Goal: Task Accomplishment & Management: Use online tool/utility

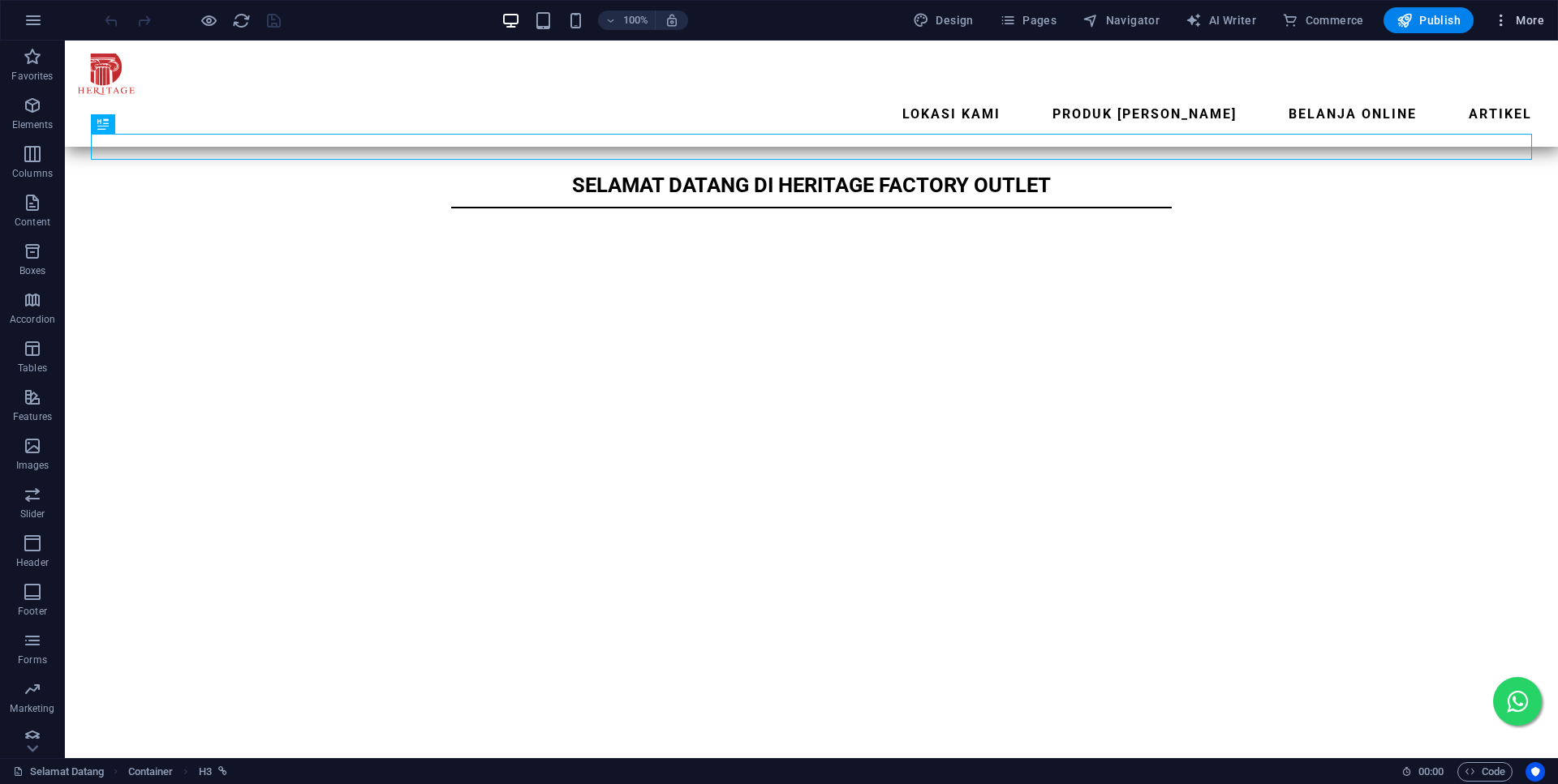
click at [1523, 25] on span "More" at bounding box center [1518, 19] width 51 height 17
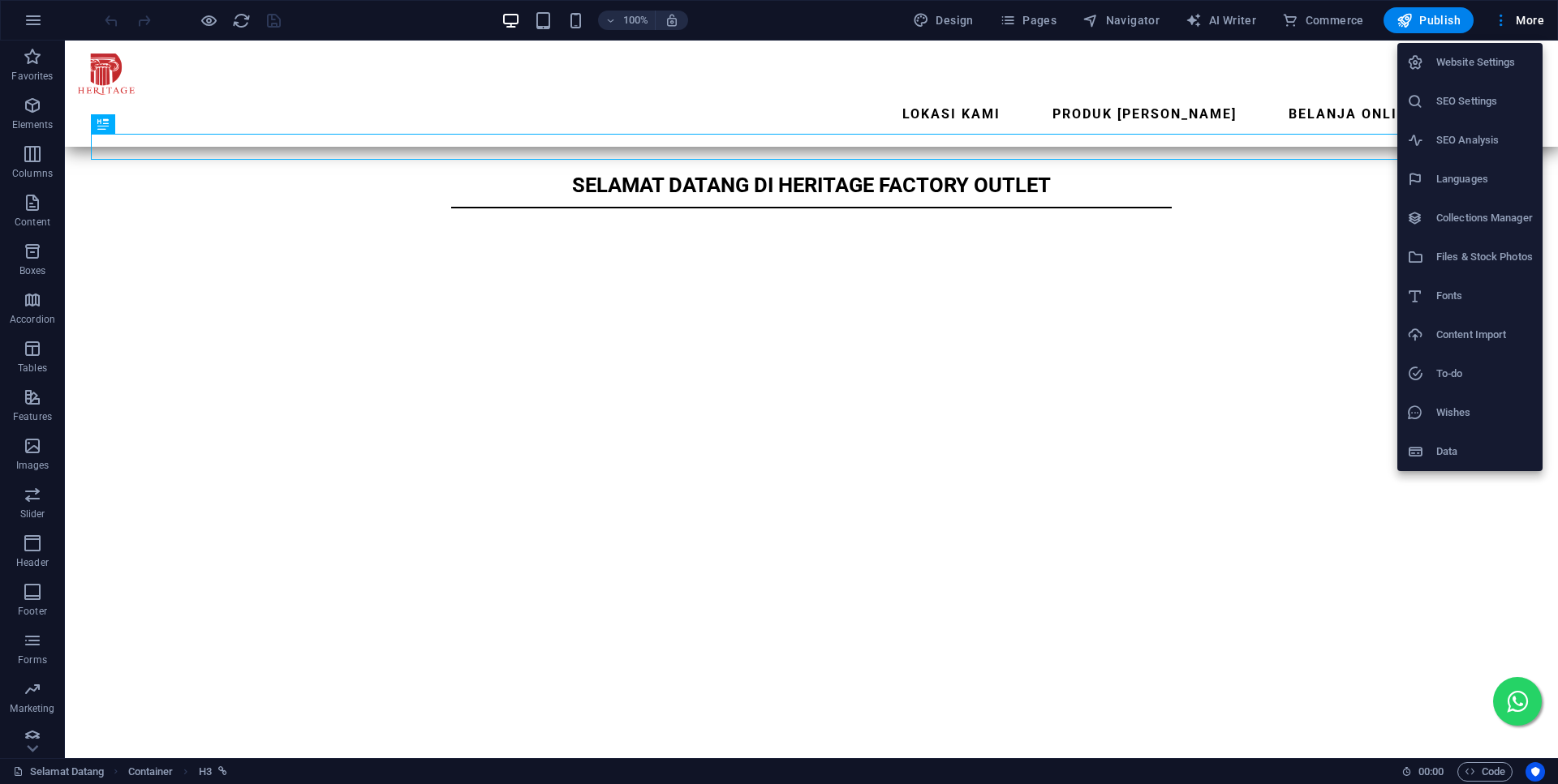
click at [1467, 303] on h6 "Fonts" at bounding box center [1484, 296] width 96 height 19
select select "popularity"
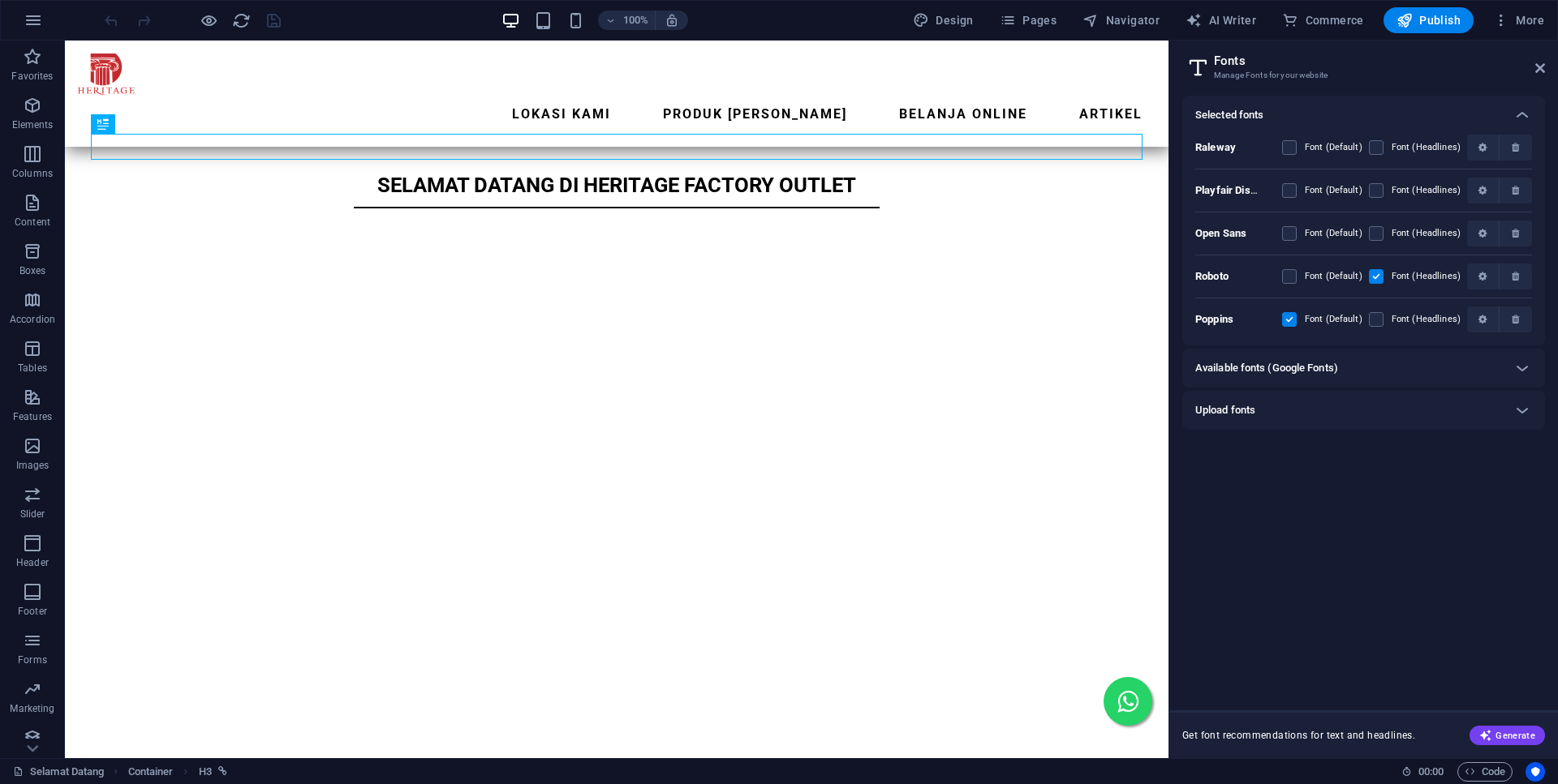
click at [1375, 275] on label at bounding box center [1376, 276] width 15 height 15
click at [0, 0] on input "checkbox" at bounding box center [0, 0] width 0 height 0
click at [1377, 278] on label at bounding box center [1376, 276] width 15 height 15
click at [0, 0] on input "checkbox" at bounding box center [0, 0] width 0 height 0
click at [1378, 278] on label at bounding box center [1376, 276] width 15 height 15
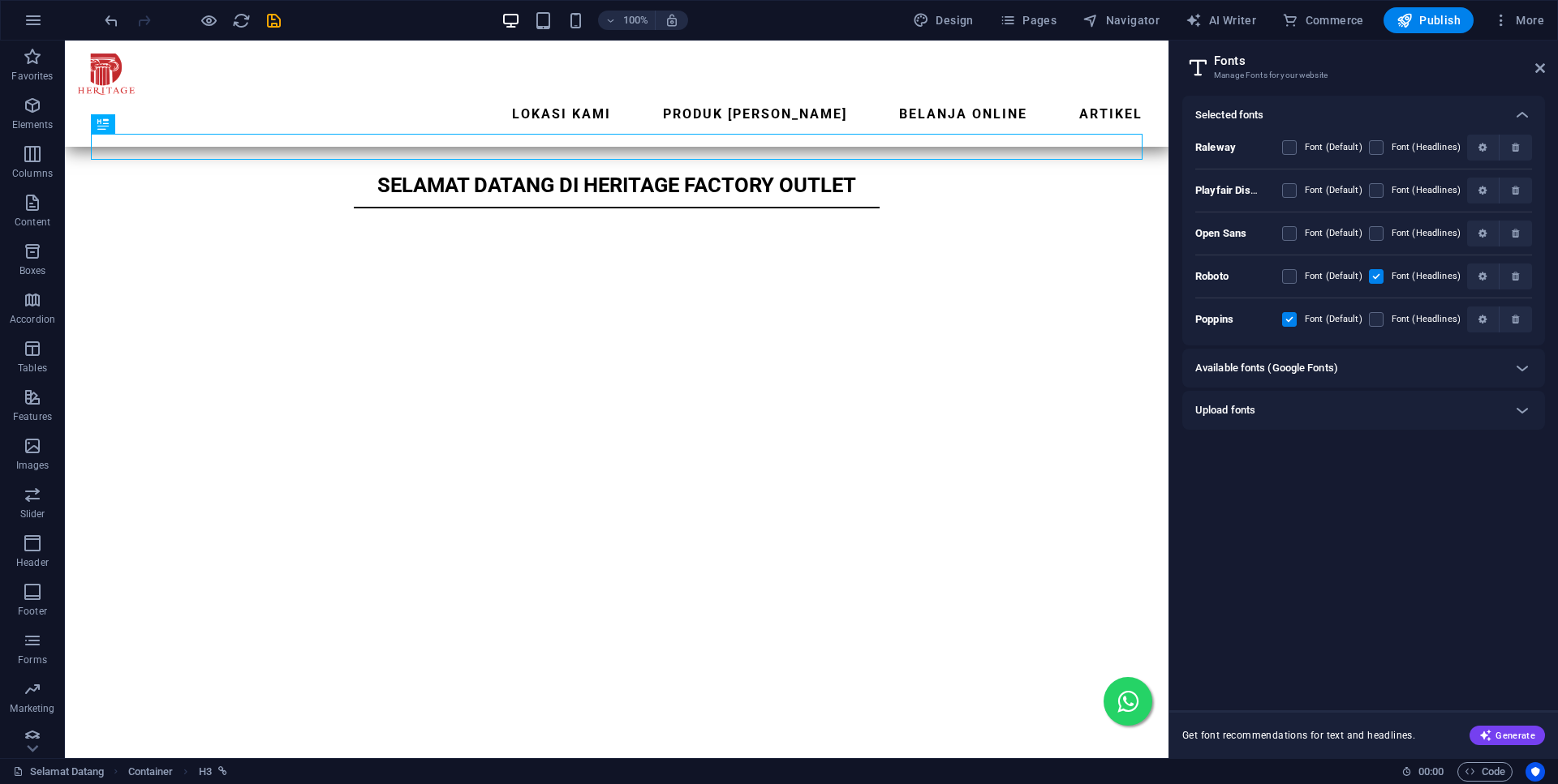
click at [0, 0] on input "checkbox" at bounding box center [0, 0] width 0 height 0
click at [1294, 317] on label at bounding box center [1289, 319] width 15 height 15
click at [0, 0] on input "checkbox" at bounding box center [0, 0] width 0 height 0
click at [1294, 317] on label at bounding box center [1289, 319] width 15 height 15
click at [0, 0] on input "checkbox" at bounding box center [0, 0] width 0 height 0
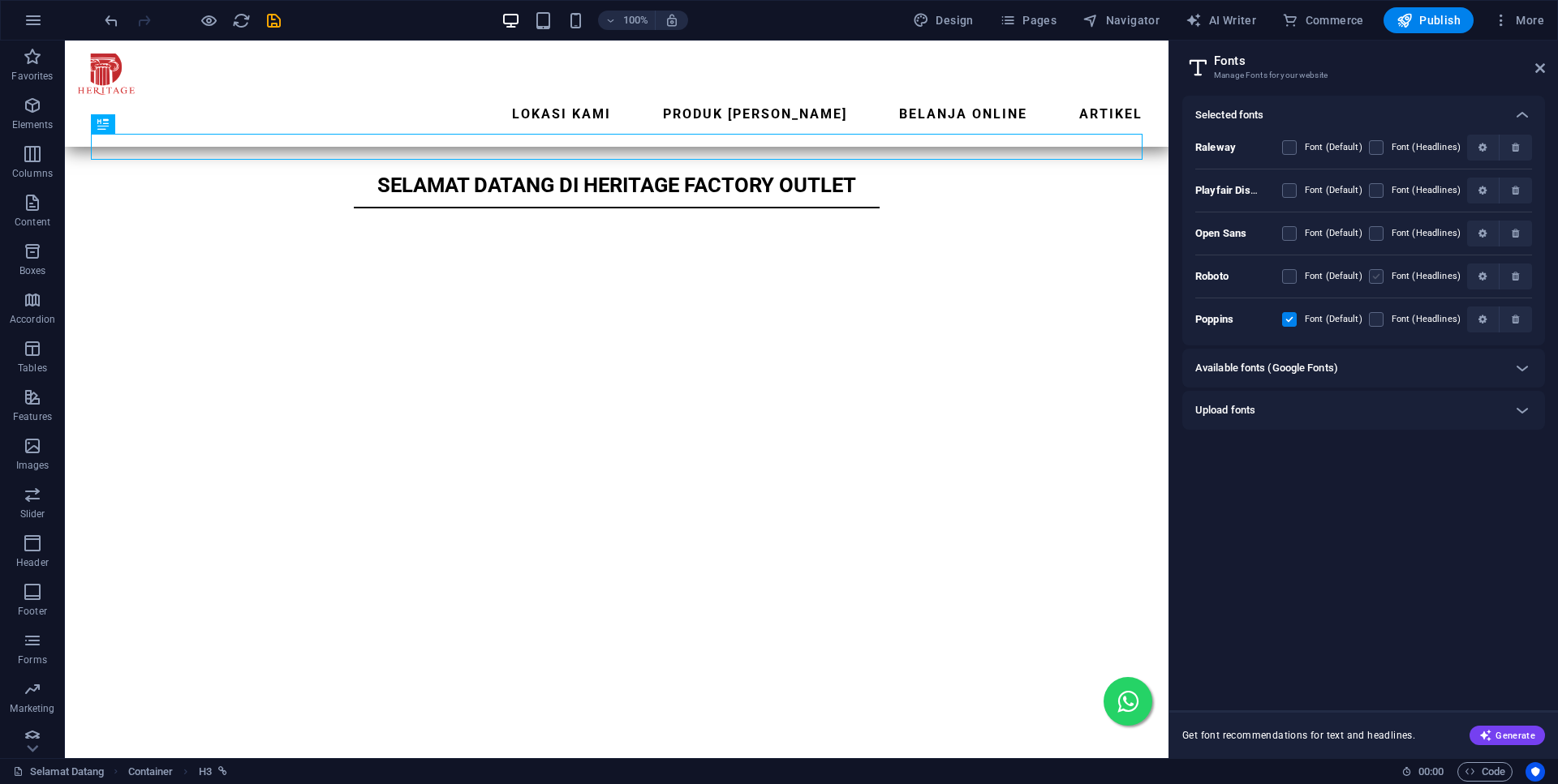
click at [1384, 274] on label at bounding box center [1376, 276] width 15 height 15
click at [0, 0] on input "checkbox" at bounding box center [0, 0] width 0 height 0
click at [1197, 275] on b "Roboto" at bounding box center [1212, 276] width 33 height 12
click at [1481, 274] on icon "button" at bounding box center [1482, 277] width 8 height 10
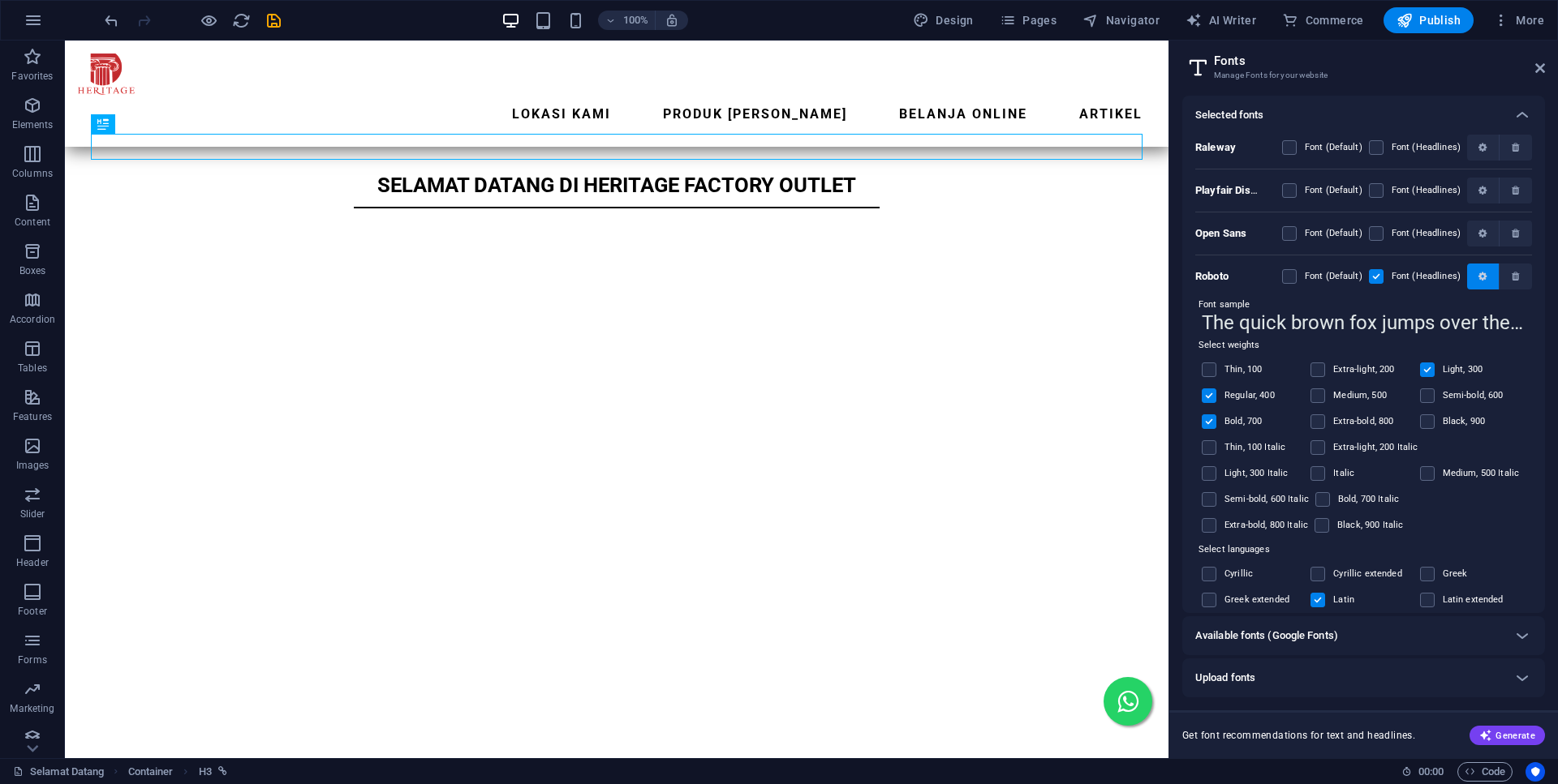
click at [1476, 273] on span "button" at bounding box center [1482, 277] width 19 height 10
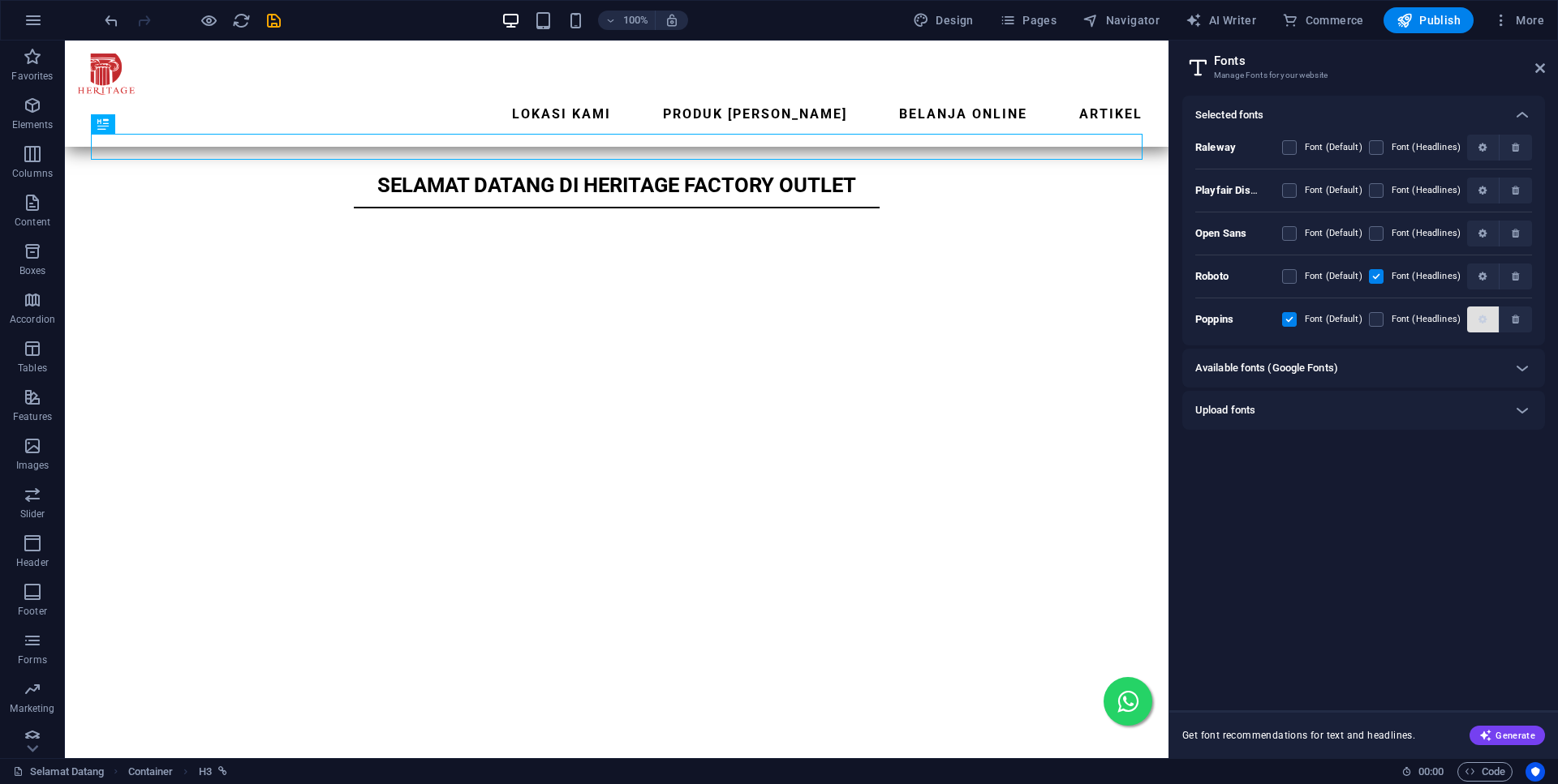
click at [1484, 322] on icon "button" at bounding box center [1482, 319] width 8 height 10
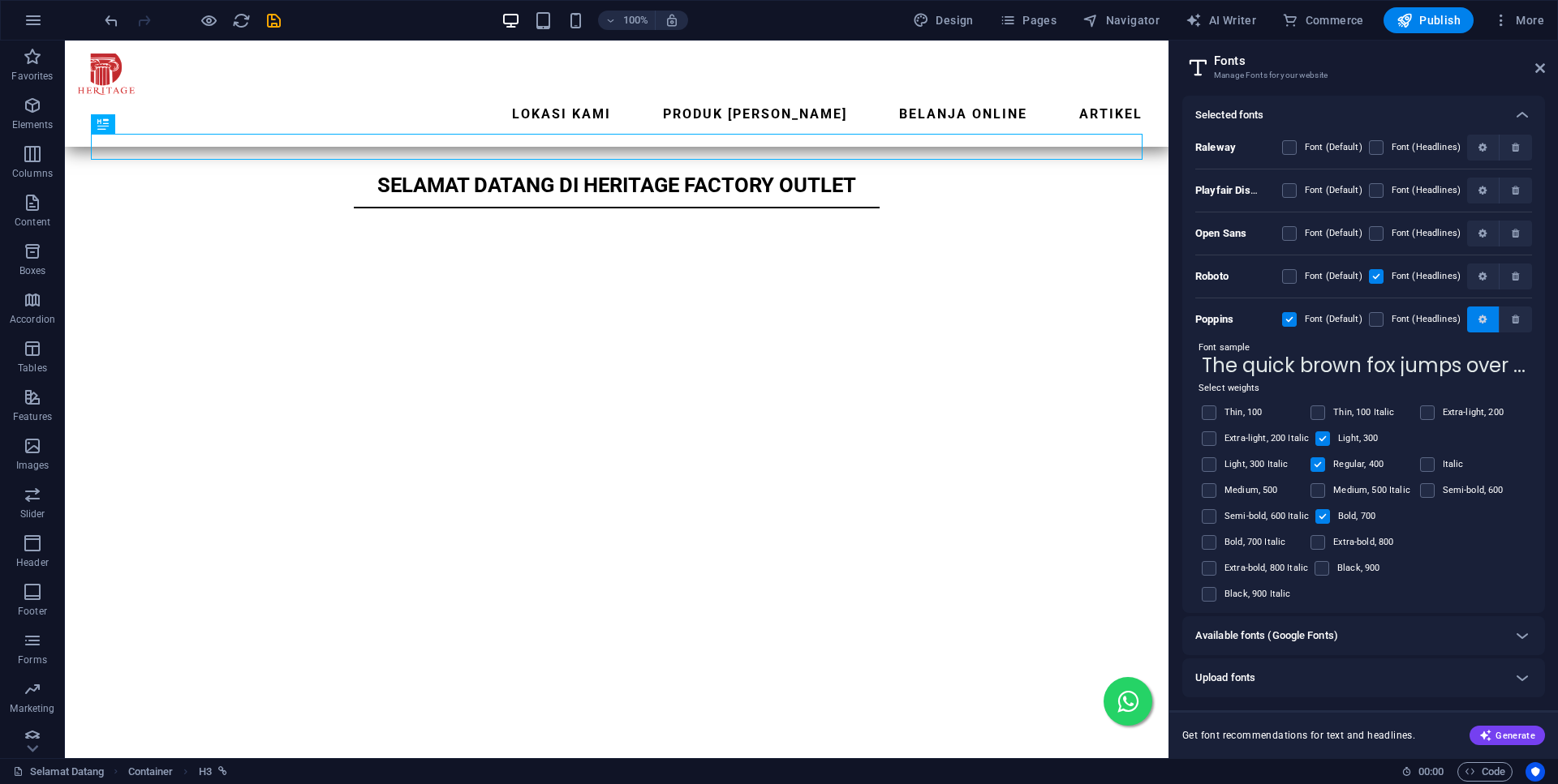
click at [1484, 321] on icon "button" at bounding box center [1482, 319] width 8 height 10
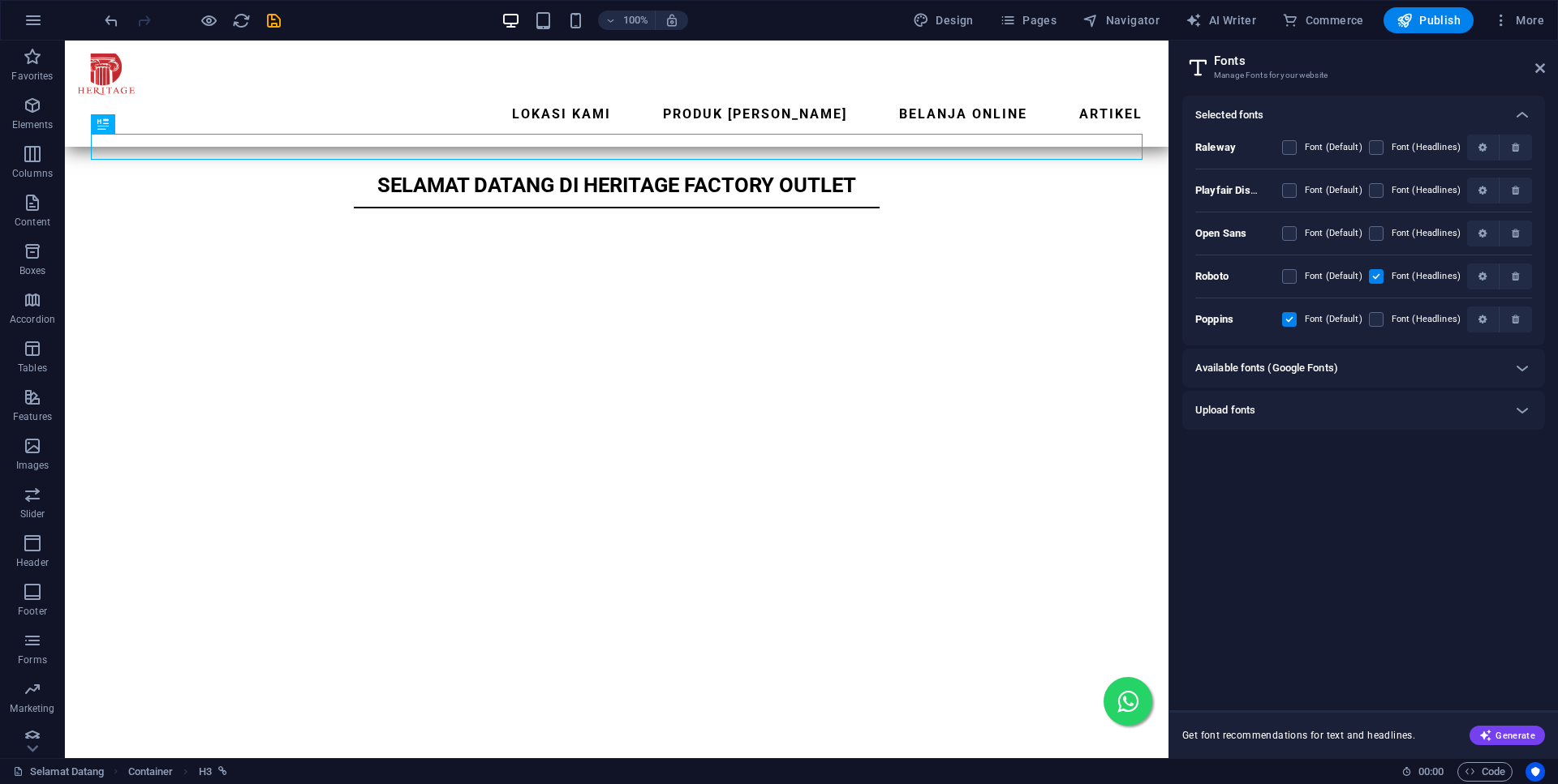
click at [1389, 379] on div "Available fonts (Google Fonts)" at bounding box center [1363, 368] width 362 height 39
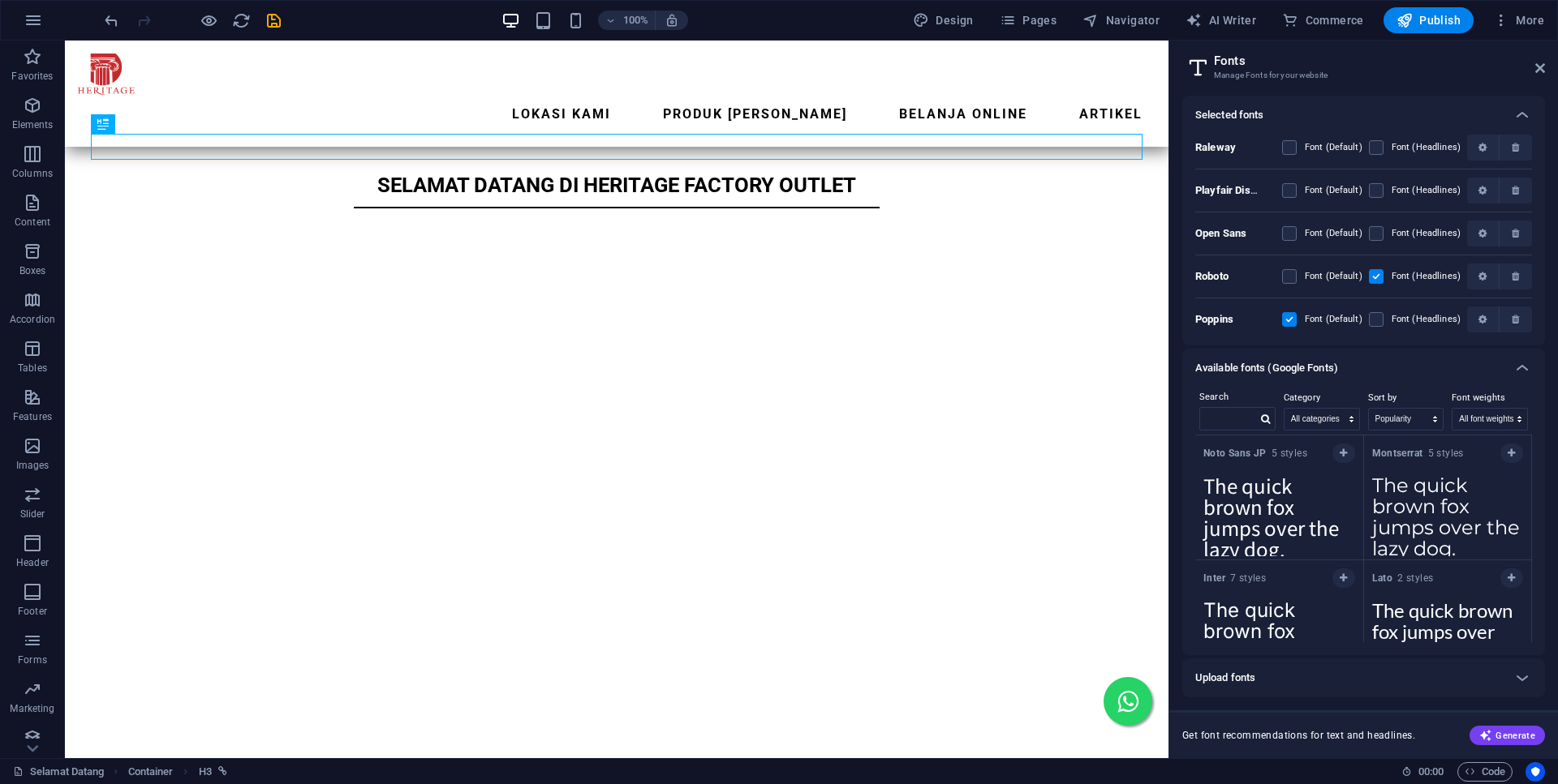
click at [1399, 370] on div "Available fonts (Google Fonts)" at bounding box center [1349, 368] width 308 height 19
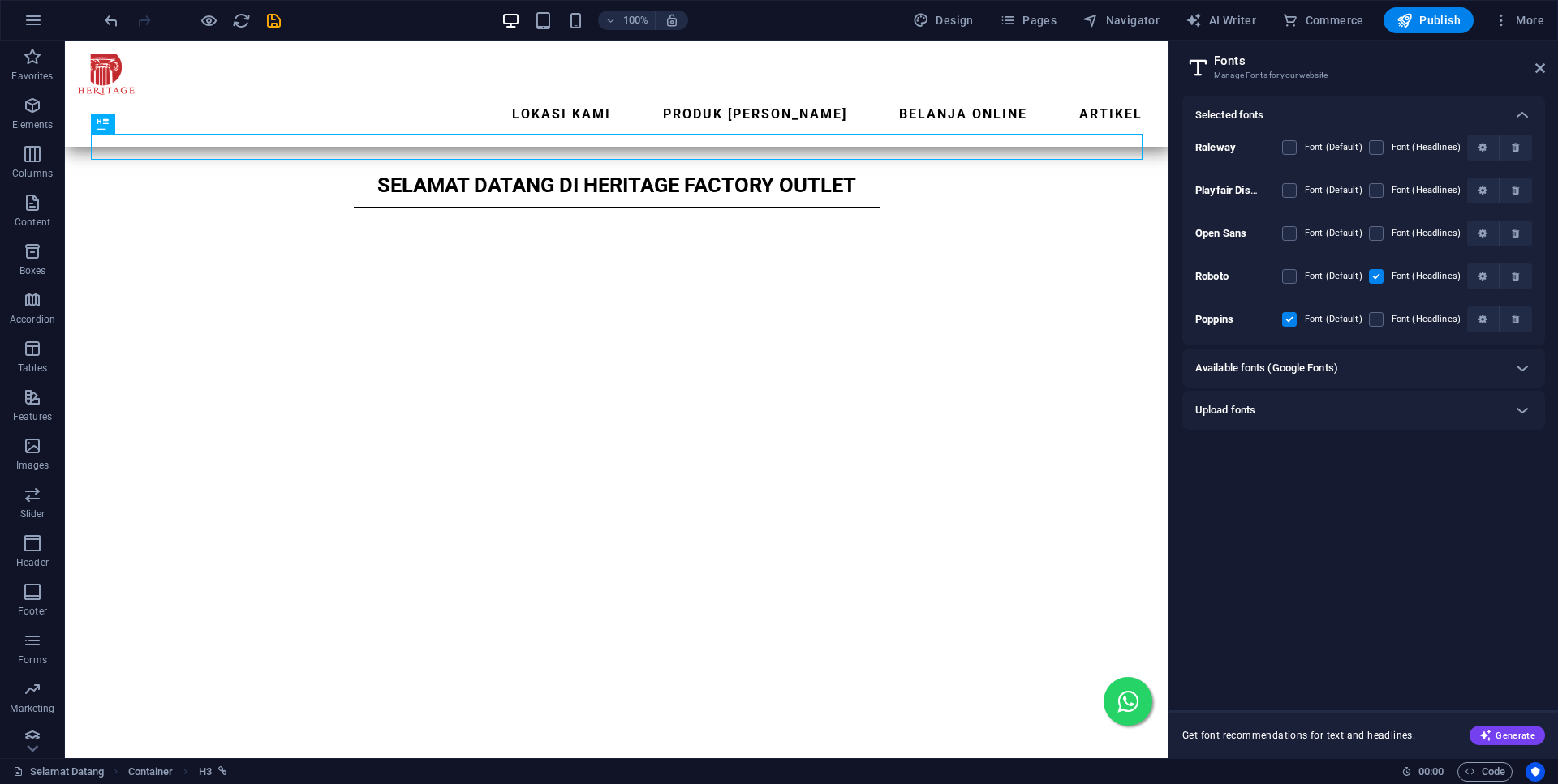
click at [1380, 409] on div "Upload fonts" at bounding box center [1349, 410] width 308 height 19
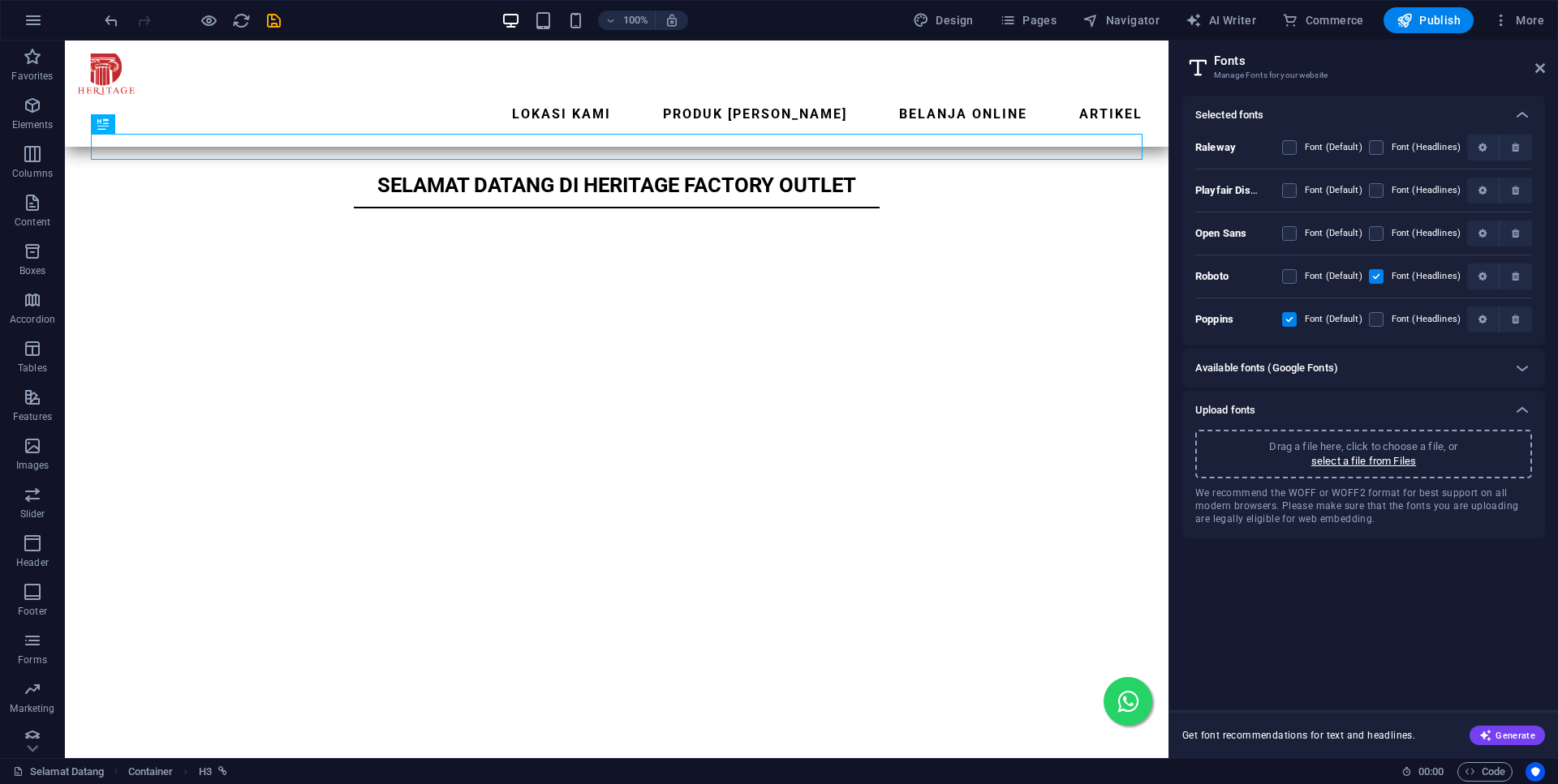
click at [1381, 409] on div "Upload fonts" at bounding box center [1349, 410] width 308 height 19
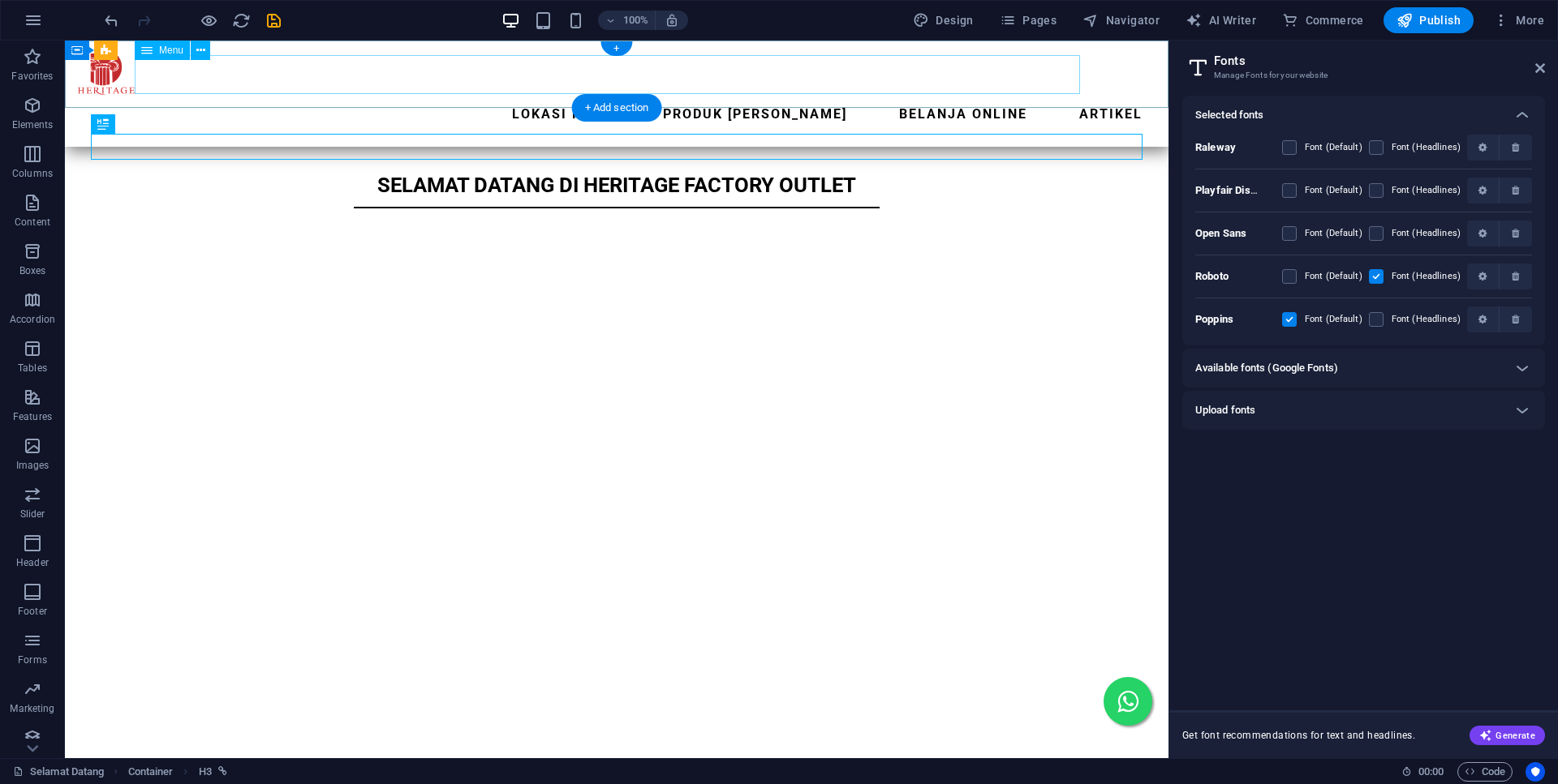
click at [573, 94] on nav "Lokasi Kami Produk Kami Belanja Online ARTIKEL" at bounding box center [617, 114] width 1078 height 39
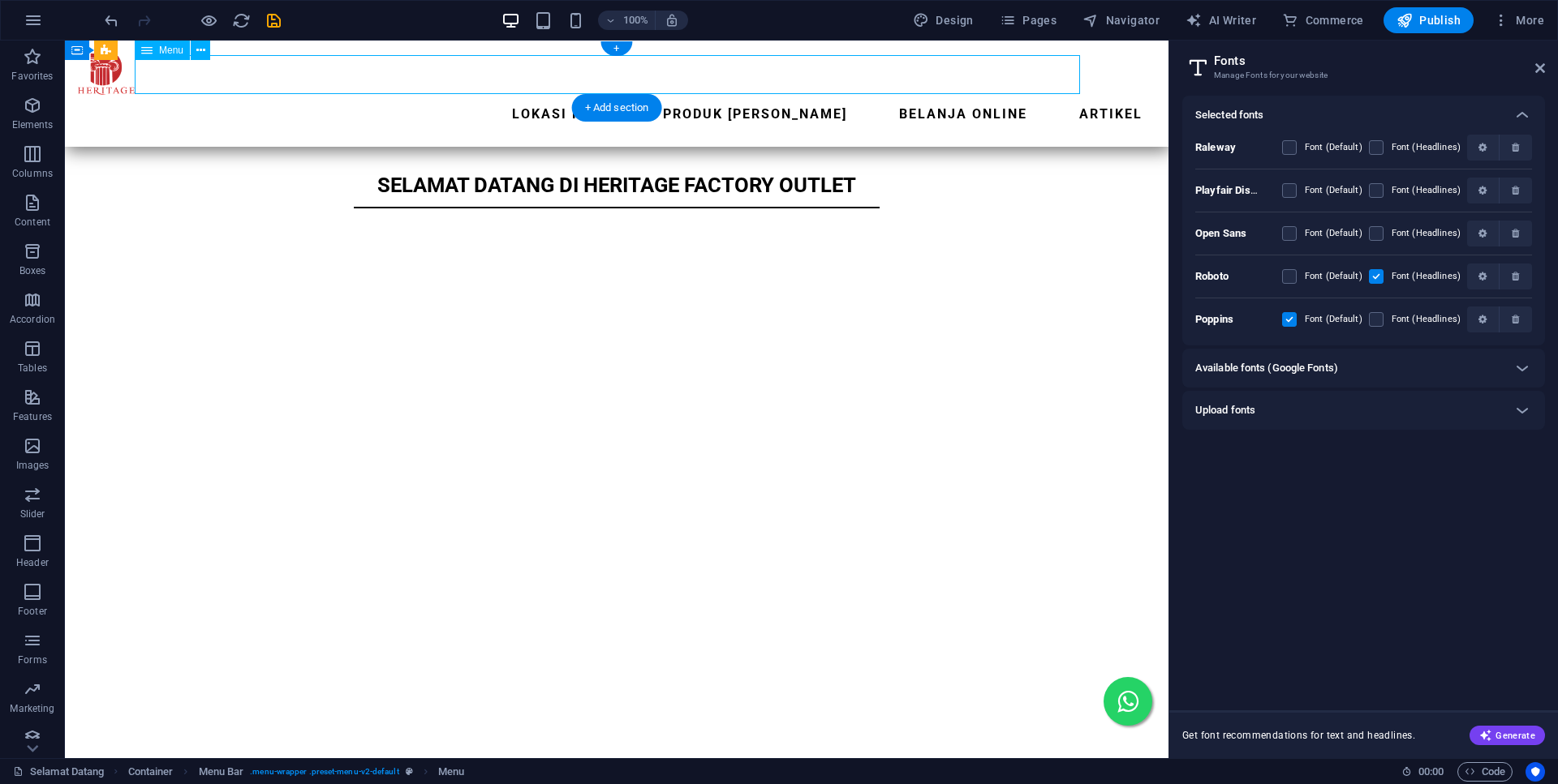
click at [573, 94] on nav "Lokasi Kami Produk Kami Belanja Online ARTIKEL" at bounding box center [617, 114] width 1078 height 39
select select "1"
select select
select select "2"
select select
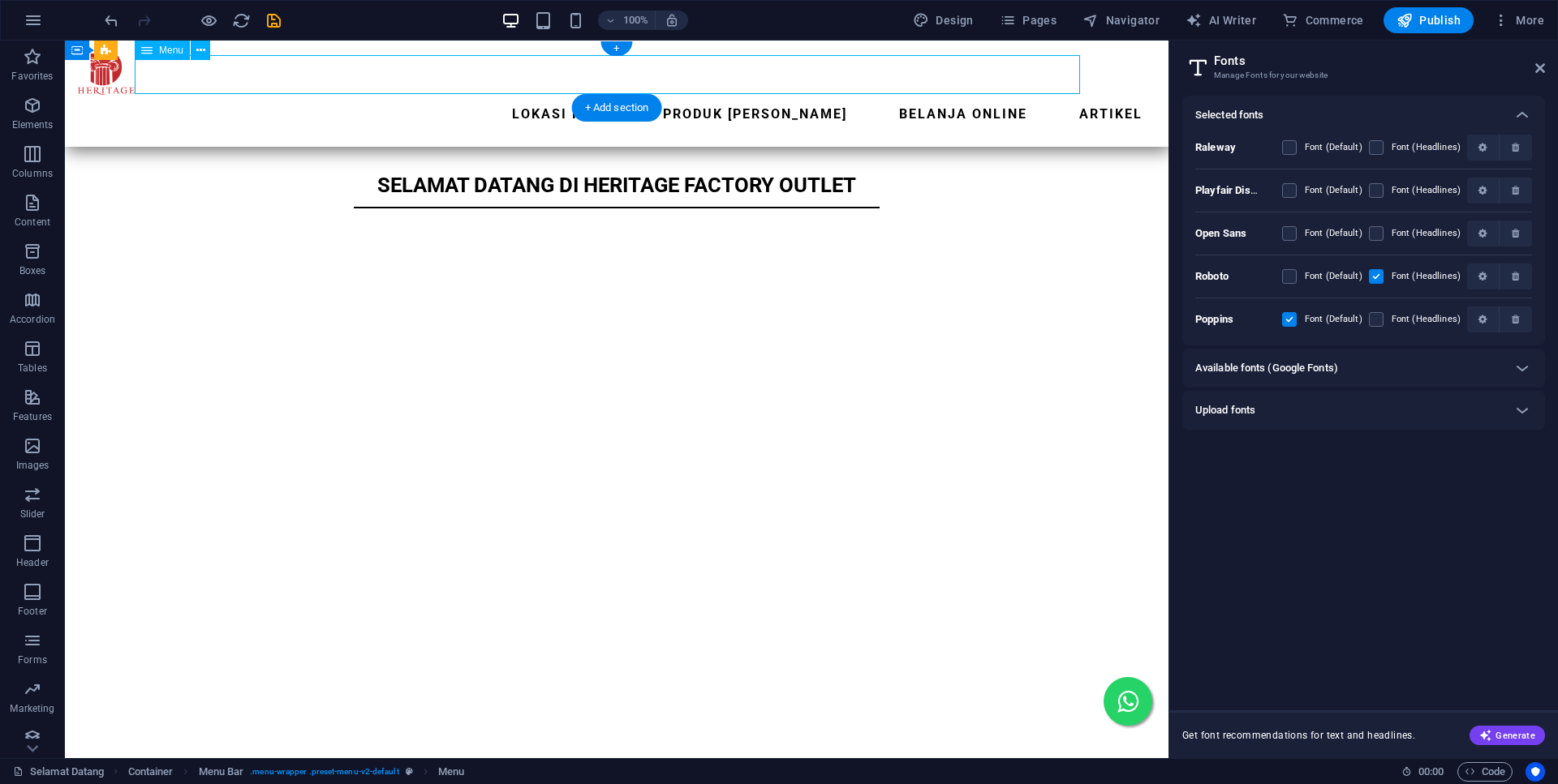
select select "4"
select select
select select "7"
select select
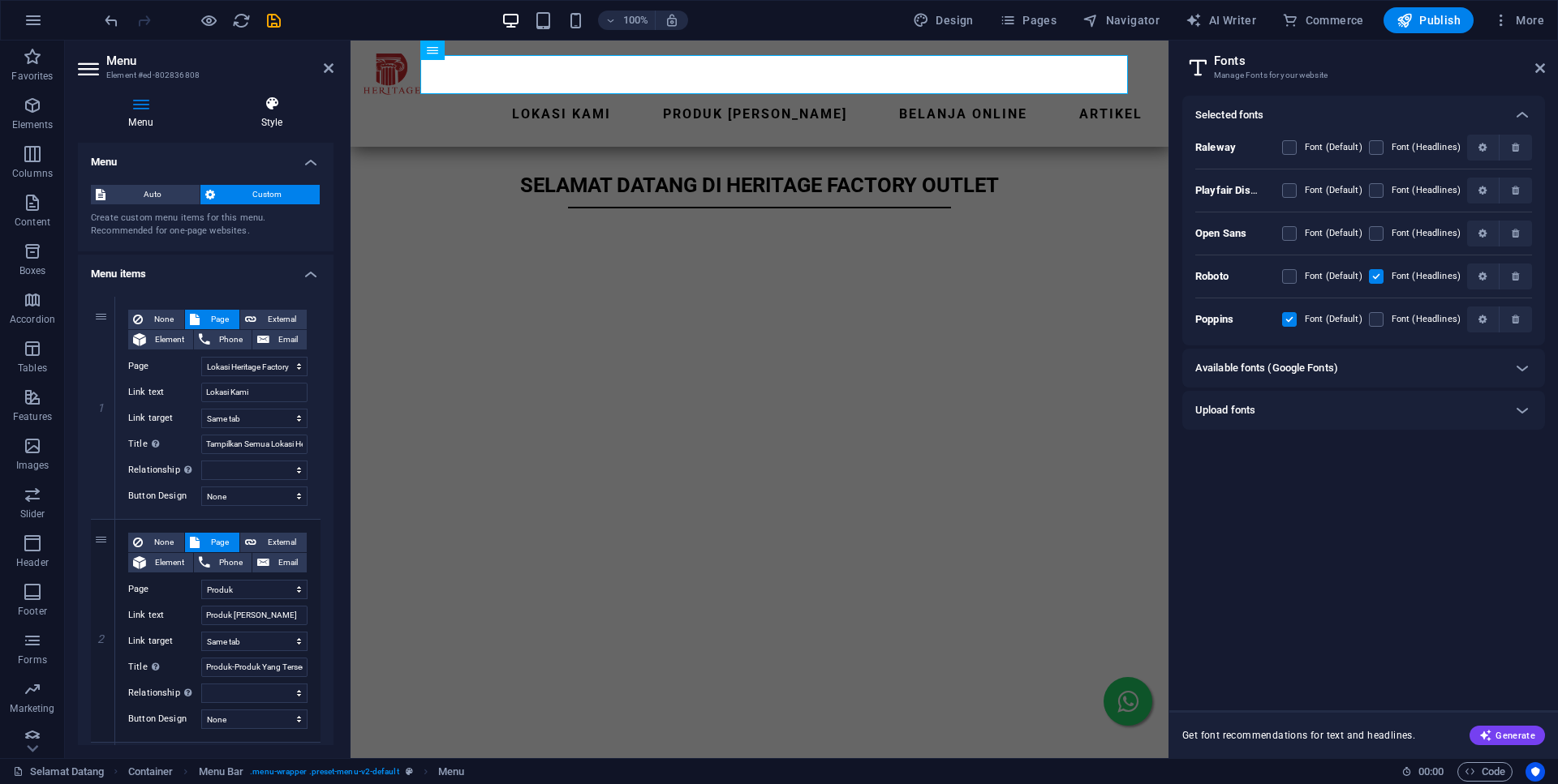
click at [290, 116] on h4 "Style" at bounding box center [272, 112] width 124 height 34
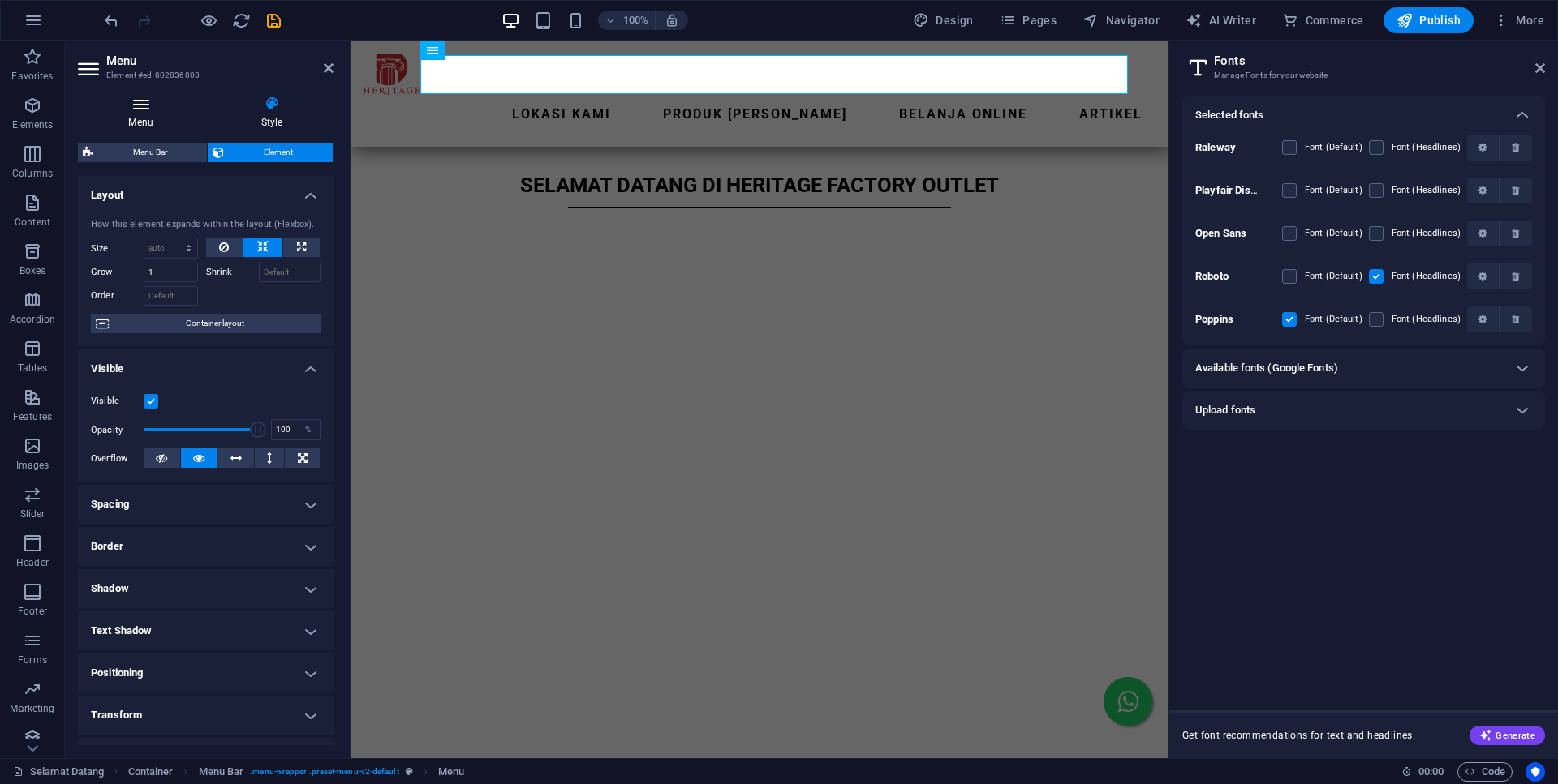
click at [153, 112] on h4 "Menu" at bounding box center [144, 112] width 133 height 34
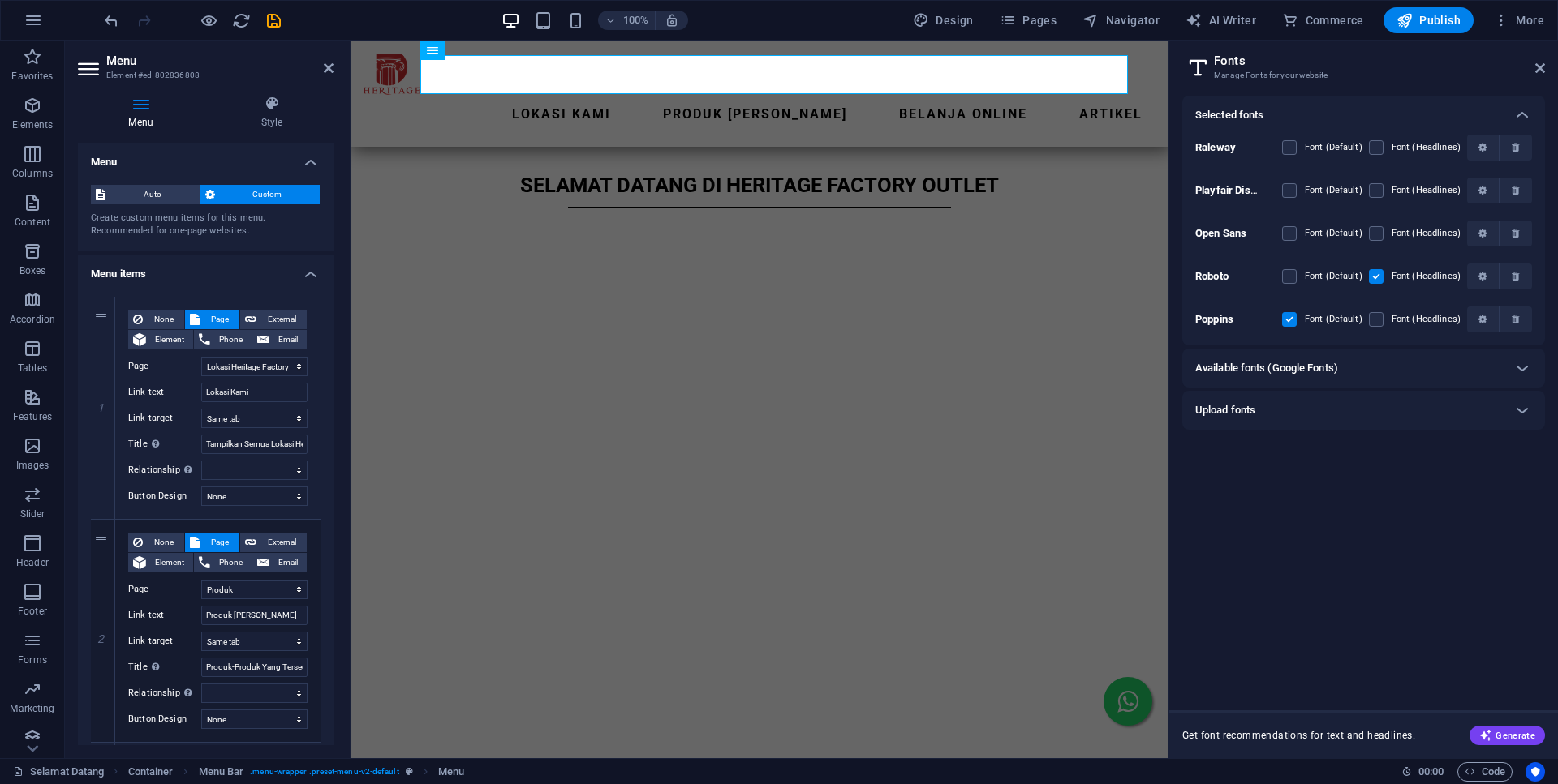
click at [1377, 525] on div "Selected fonts Raleway Font (Default) Font (Headlines) Playfair Display Font (D…" at bounding box center [1363, 396] width 362 height 602
click at [1520, 24] on span "More" at bounding box center [1518, 19] width 51 height 17
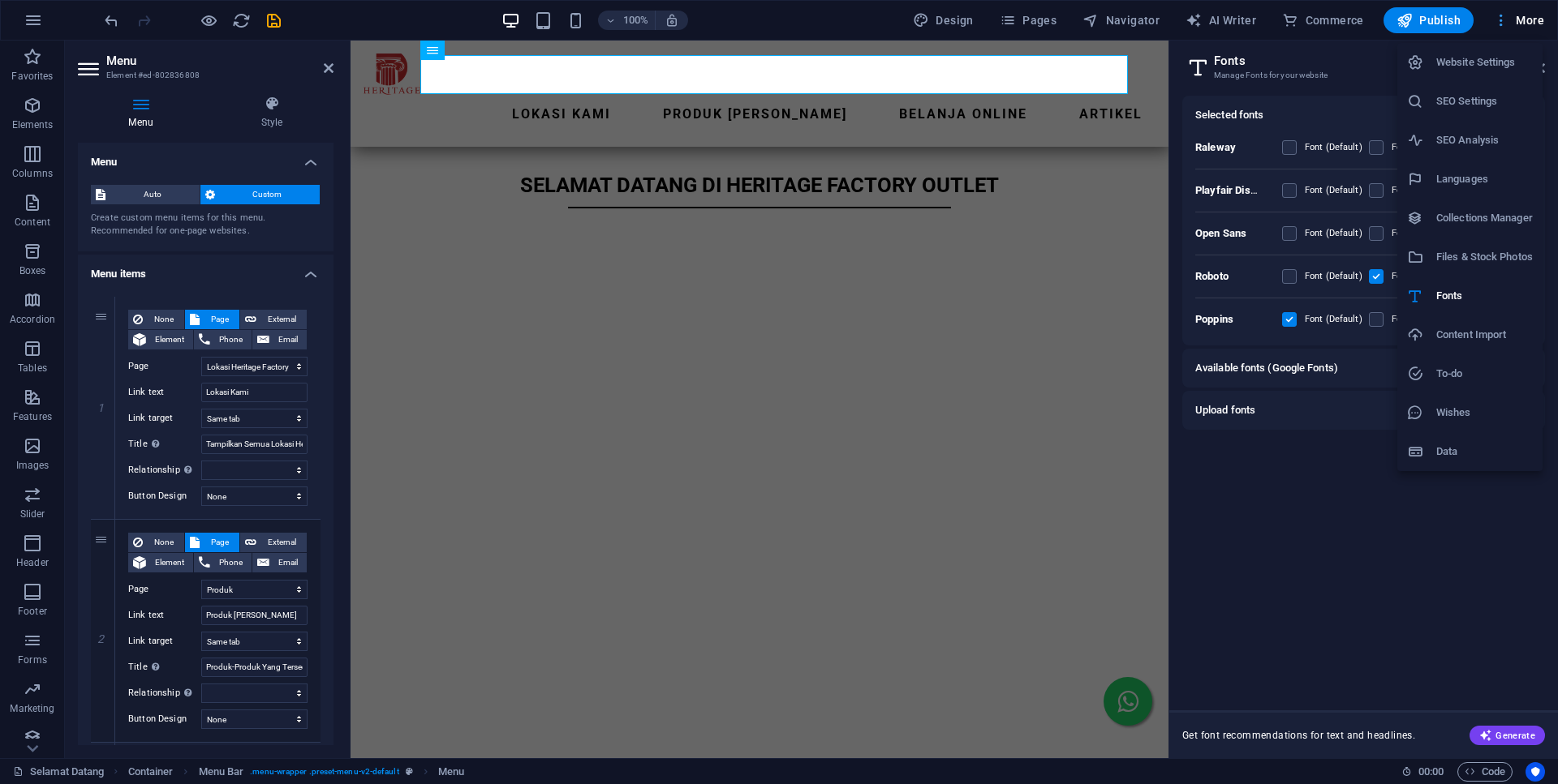
click at [1520, 24] on div at bounding box center [779, 392] width 1558 height 784
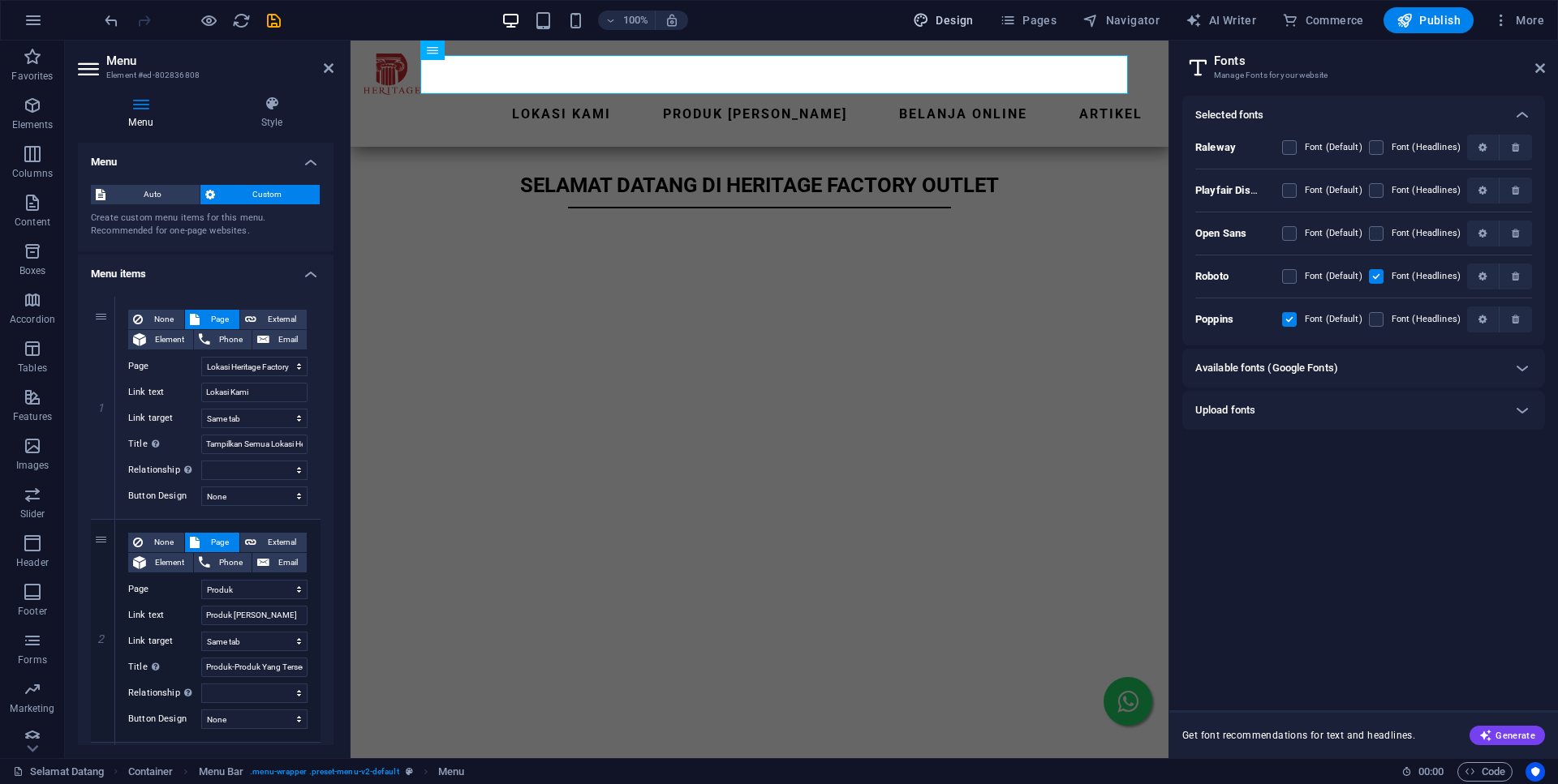
click at [949, 18] on span "Design" at bounding box center [943, 19] width 60 height 17
select select "px"
select select "300"
select select "px"
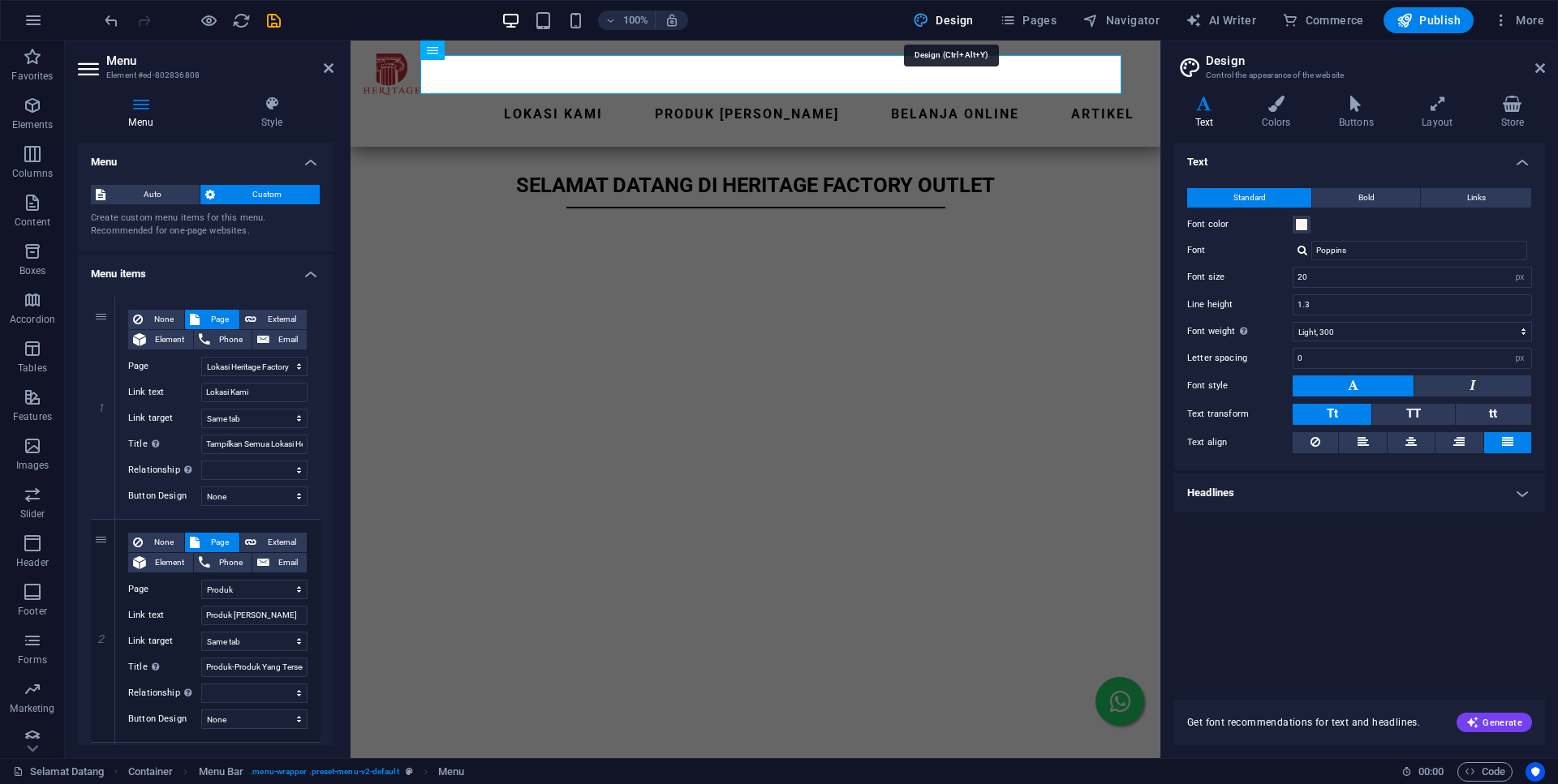
click at [949, 18] on span "Design" at bounding box center [943, 19] width 60 height 17
click at [853, 94] on nav "Lokasi Kami Produk Kami Belanja Online ARTIKEL" at bounding box center [755, 114] width 783 height 39
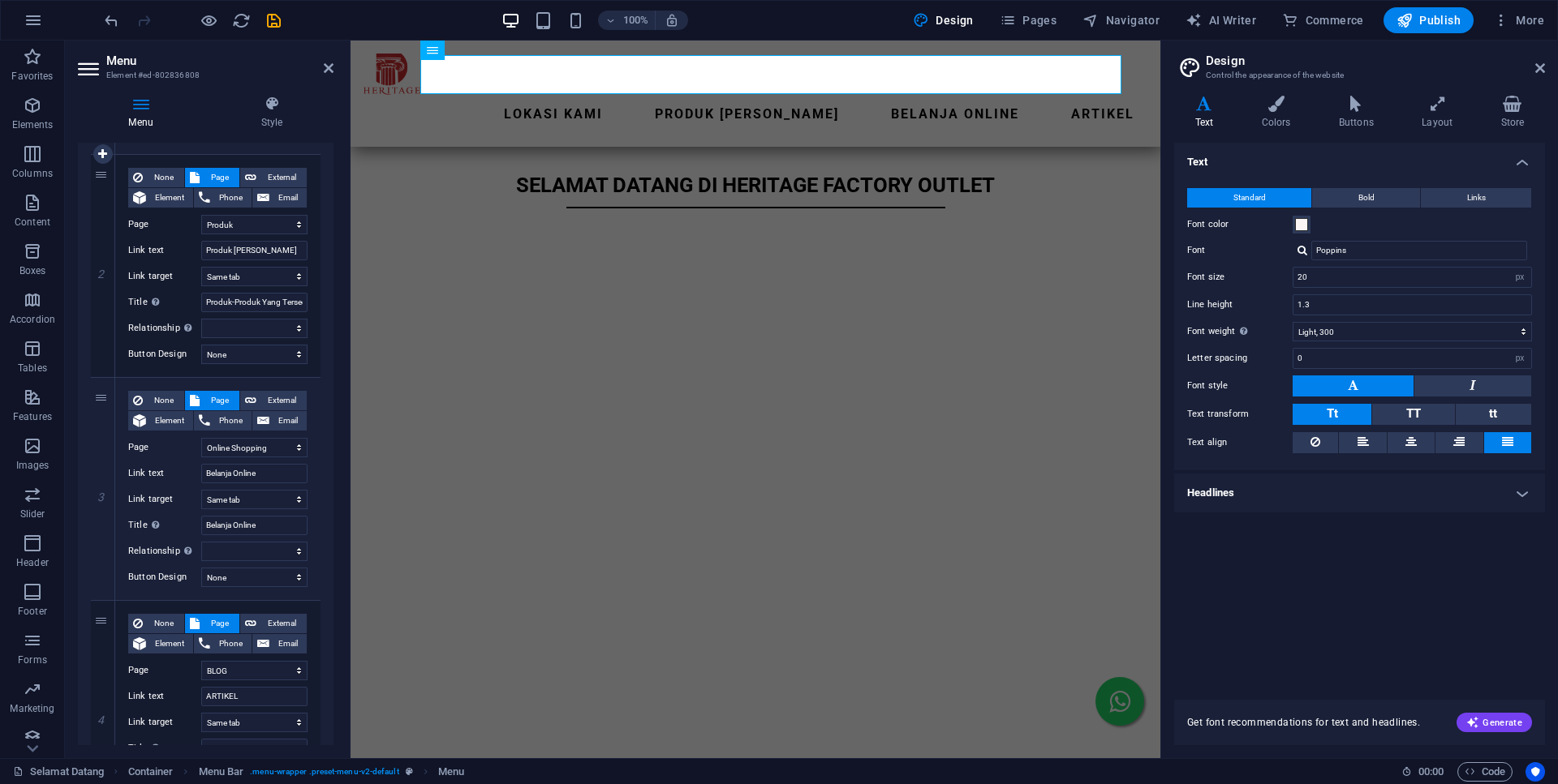
scroll to position [489, 0]
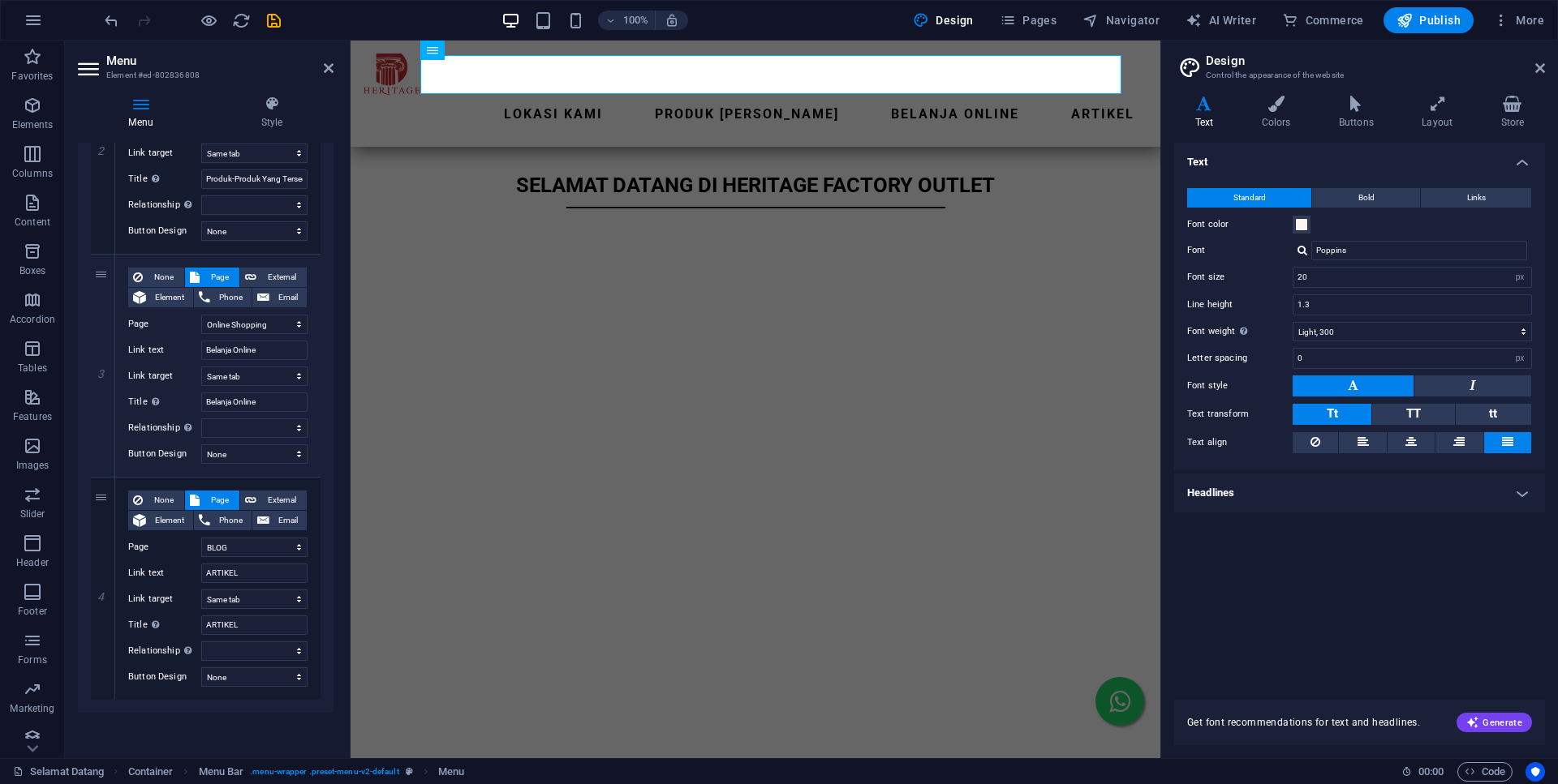
click at [1187, 112] on h4 "Text" at bounding box center [1207, 112] width 66 height 34
click at [1387, 257] on input "Poppins" at bounding box center [1419, 250] width 215 height 19
drag, startPoint x: 1428, startPoint y: 252, endPoint x: 1145, endPoint y: 243, distance: 283.1
click at [1311, 243] on input "Poppins" at bounding box center [1419, 250] width 215 height 19
click at [1361, 281] on input "20" at bounding box center [1412, 278] width 238 height 19
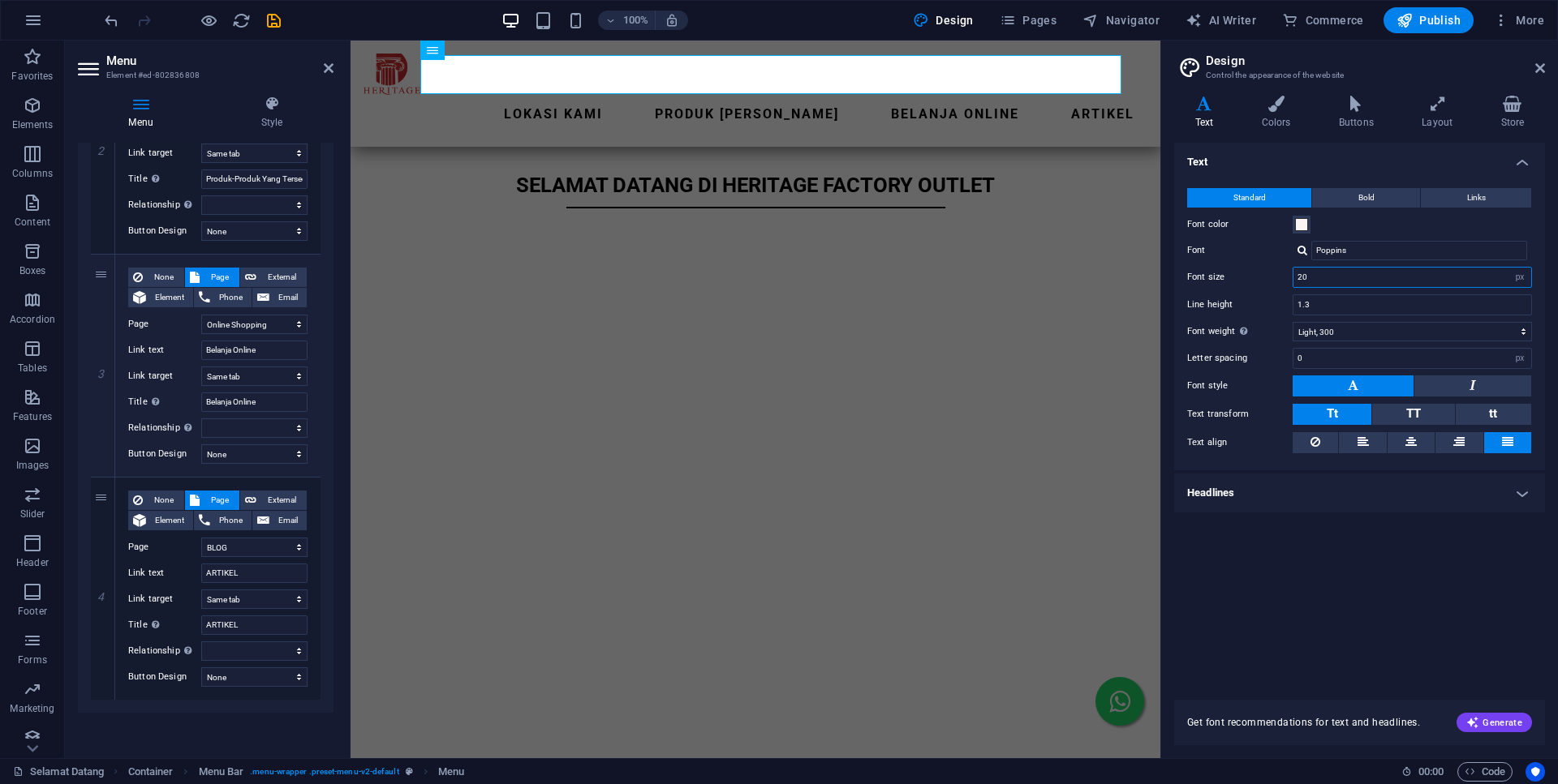
click at [1361, 281] on input "20" at bounding box center [1412, 278] width 238 height 19
